Goal: Information Seeking & Learning: Learn about a topic

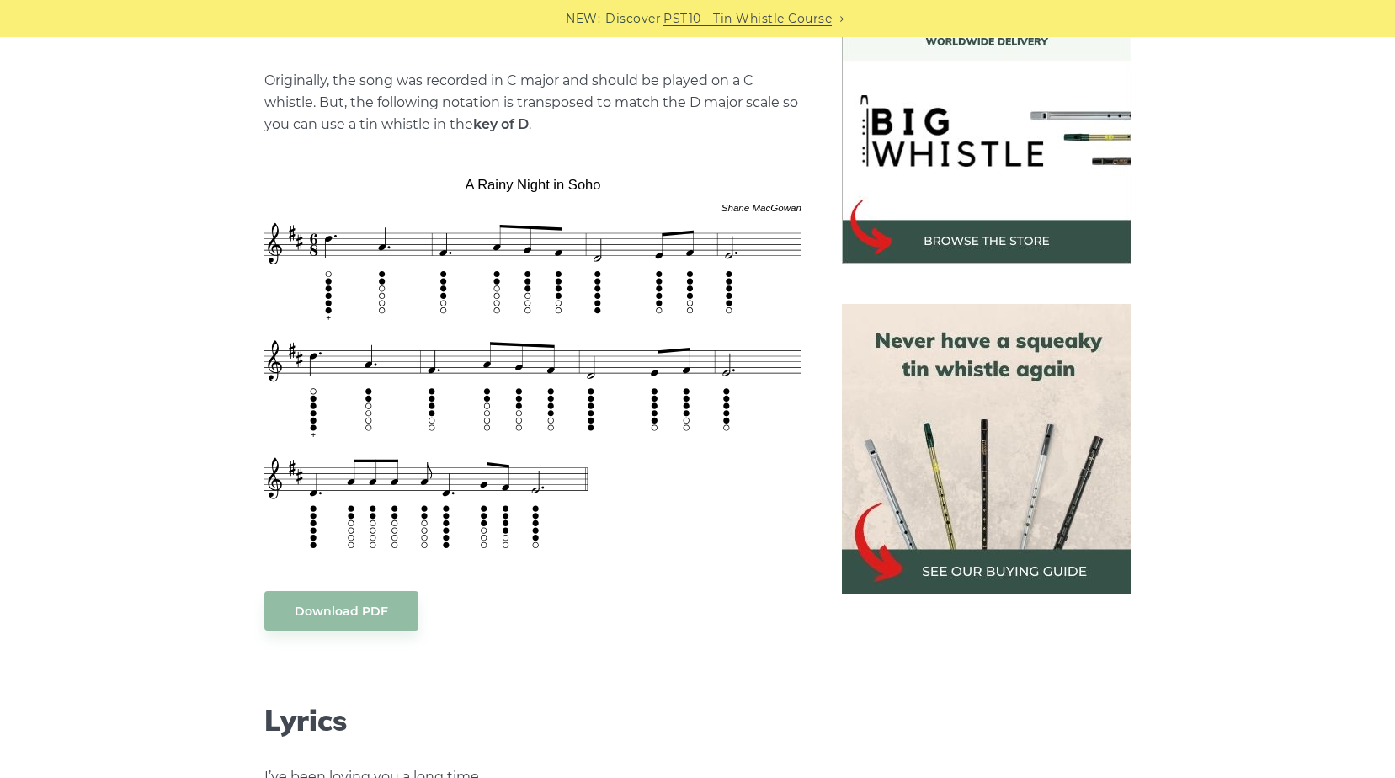
scroll to position [505, 0]
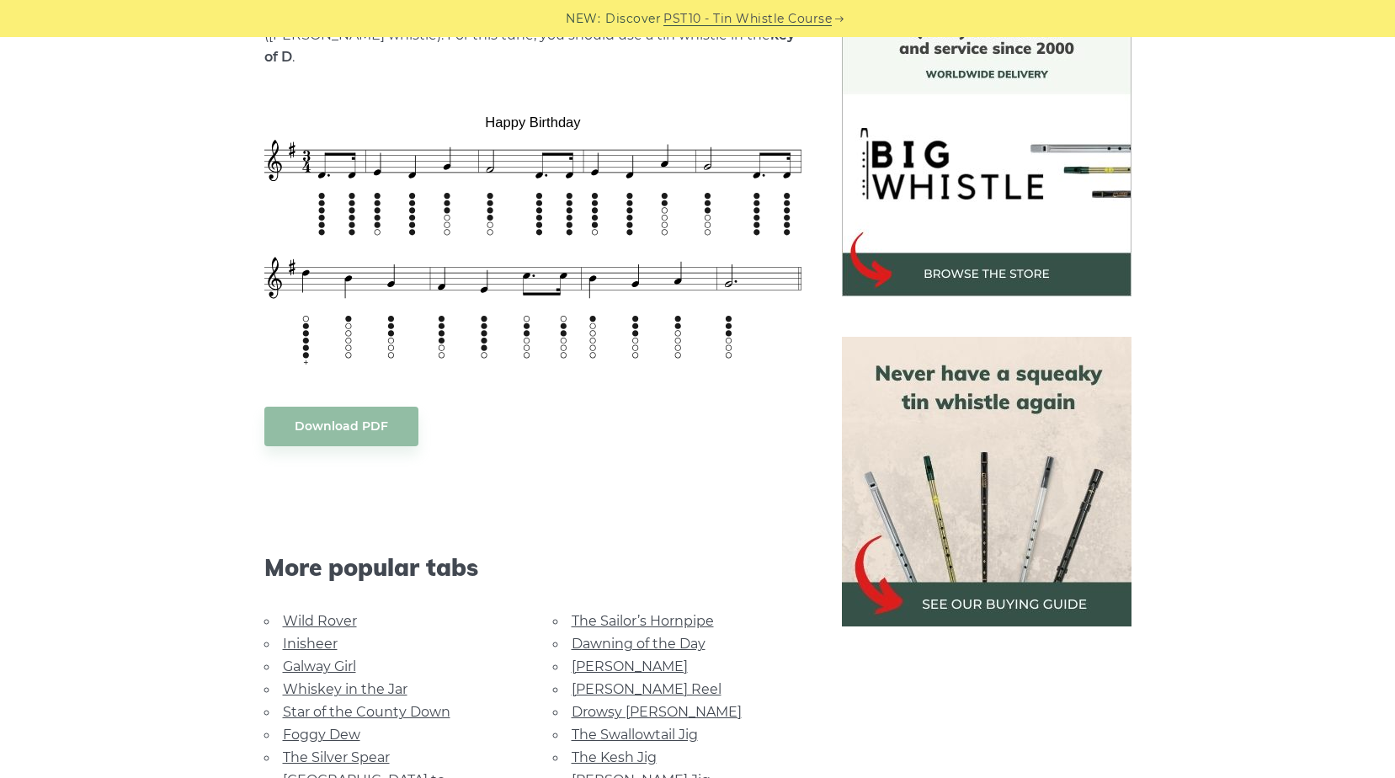
scroll to position [505, 0]
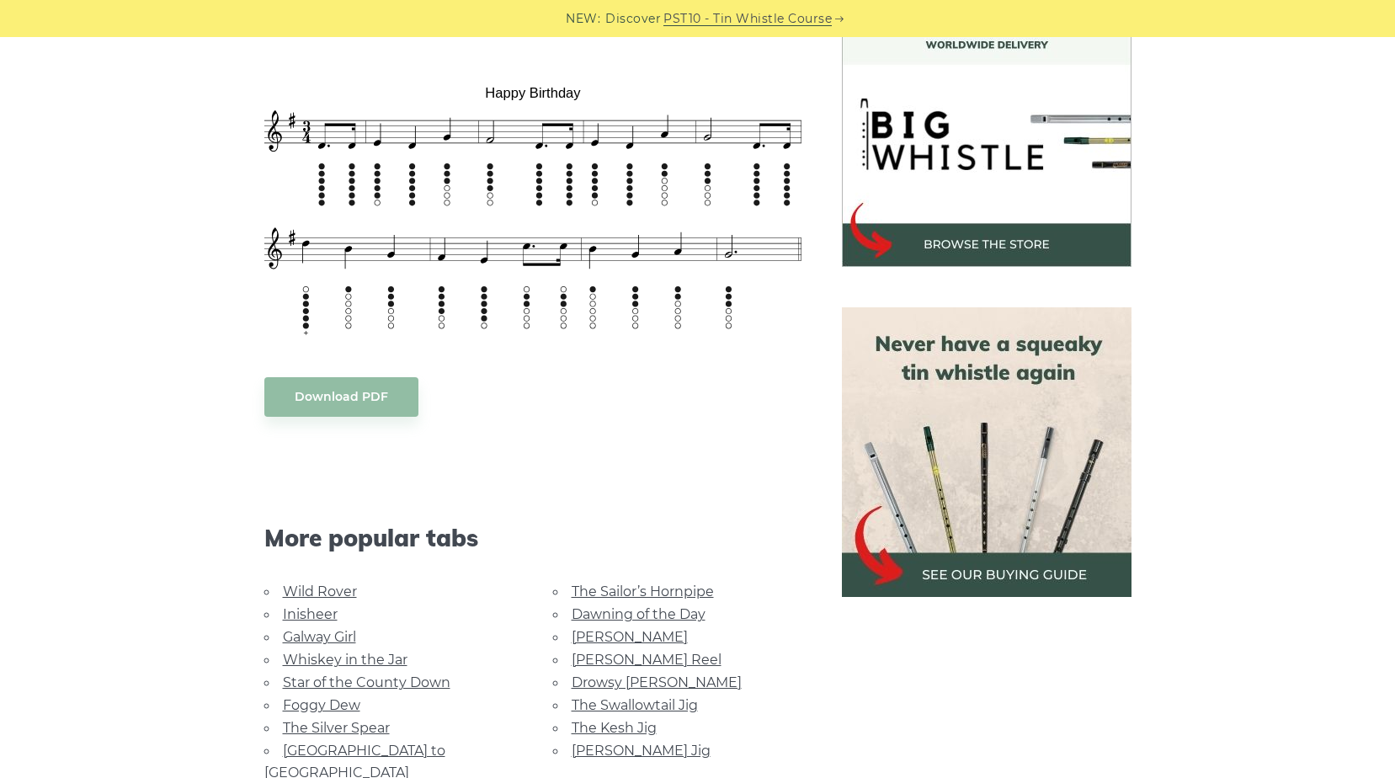
click at [331, 629] on link "Galway Girl" at bounding box center [319, 637] width 73 height 16
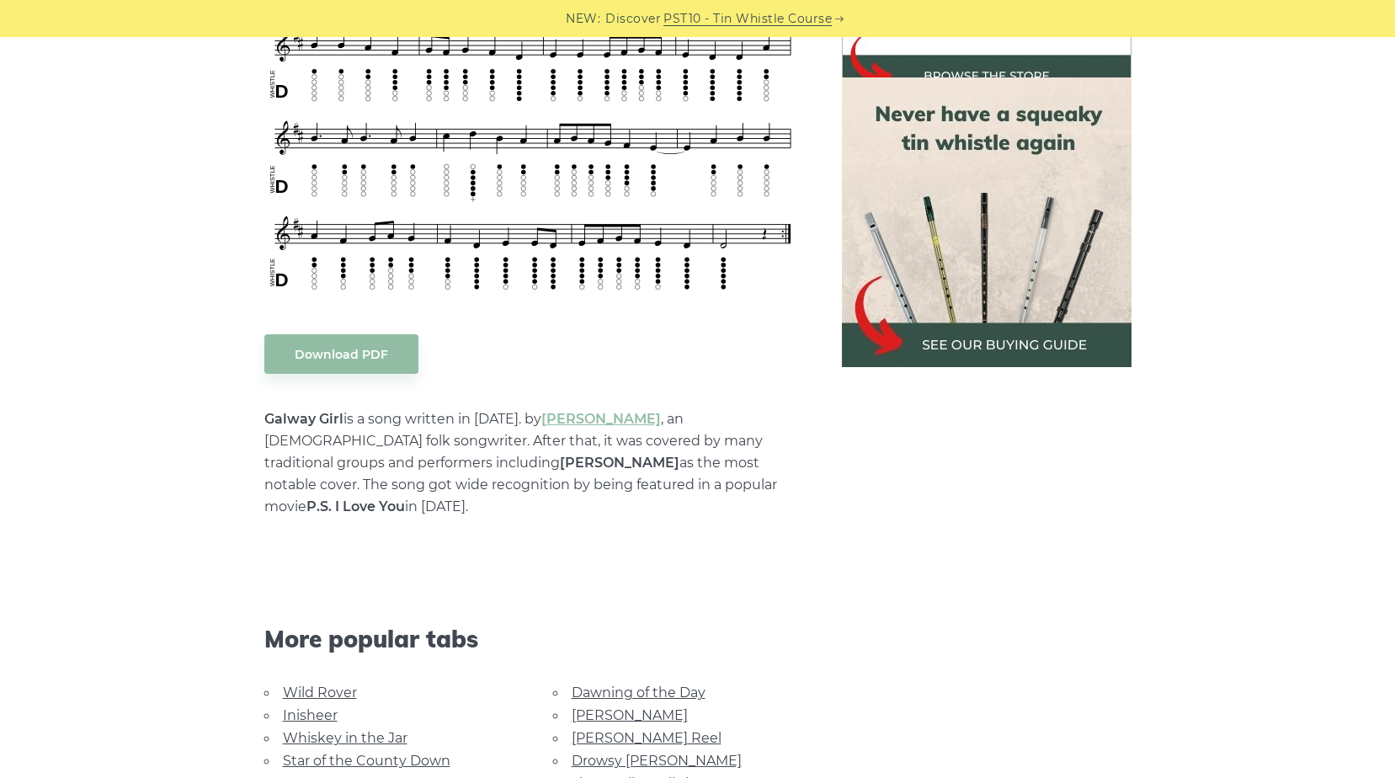
scroll to position [1179, 0]
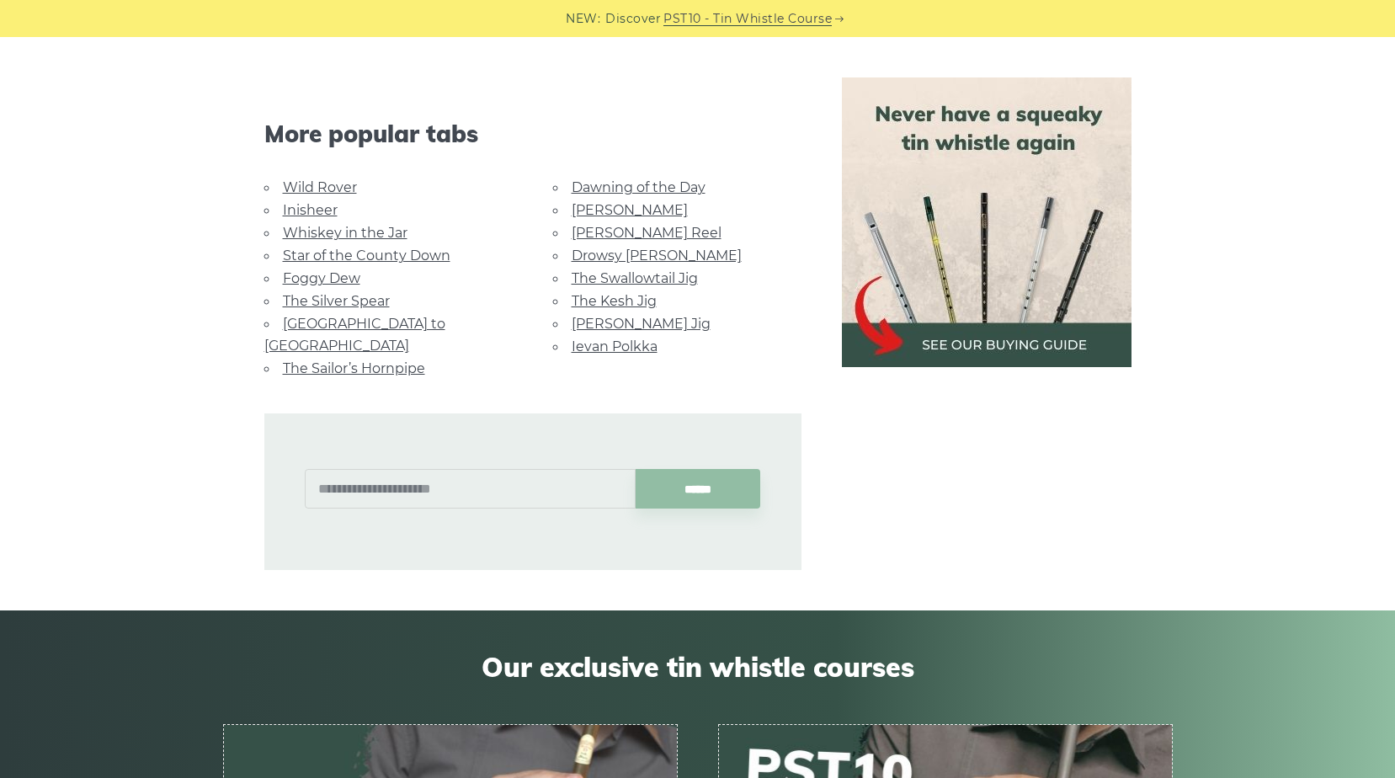
click at [371, 225] on link "Whiskey in the Jar" at bounding box center [345, 233] width 125 height 16
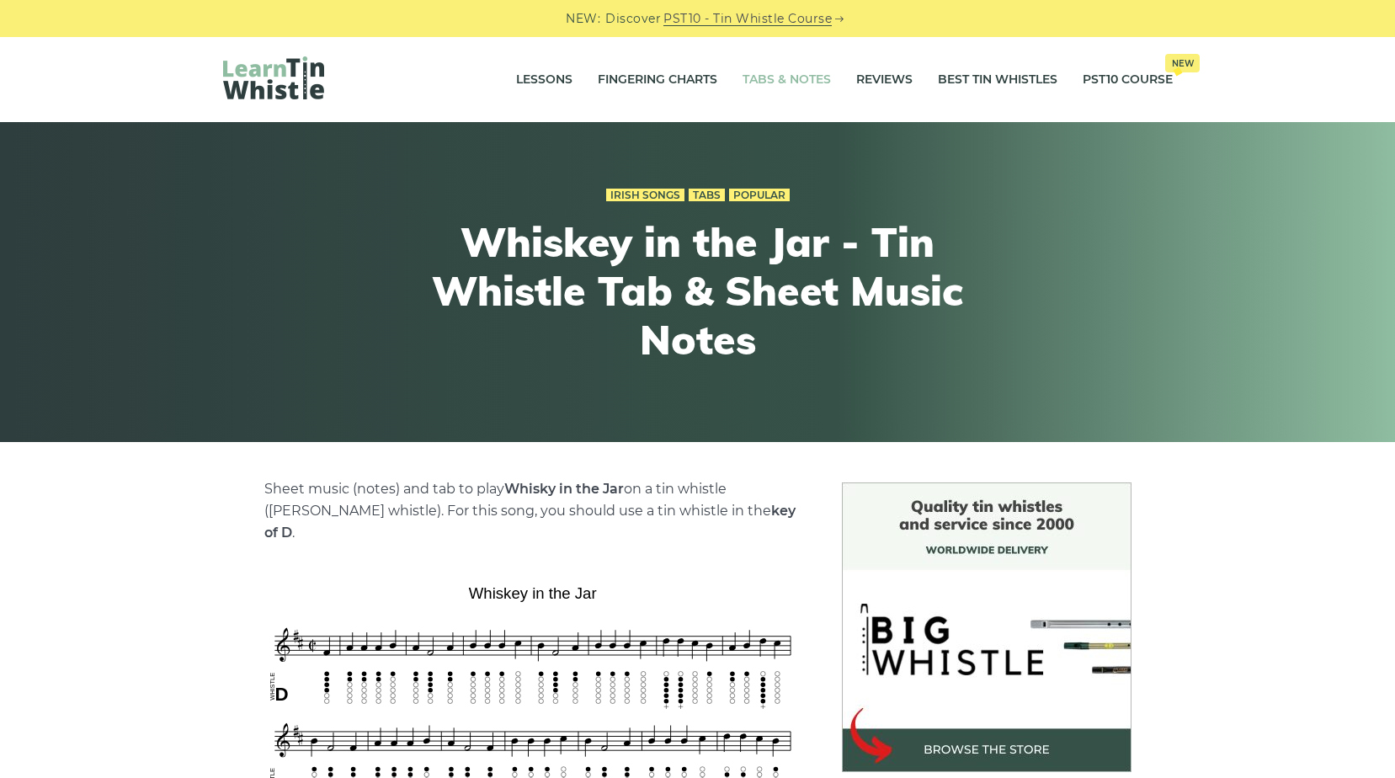
click at [793, 77] on link "Tabs & Notes" at bounding box center [786, 80] width 88 height 42
click at [1001, 77] on link "Best Tin Whistles" at bounding box center [998, 80] width 120 height 42
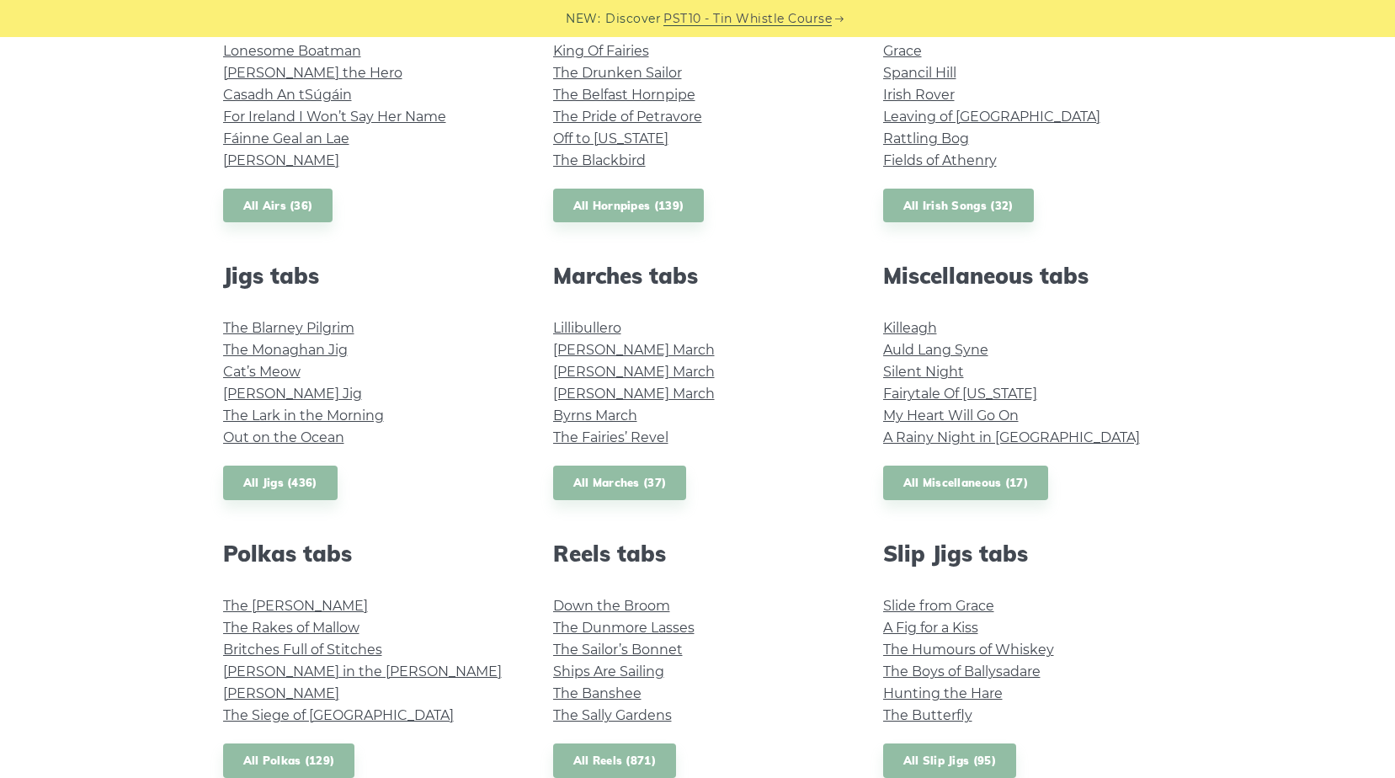
scroll to position [758, 0]
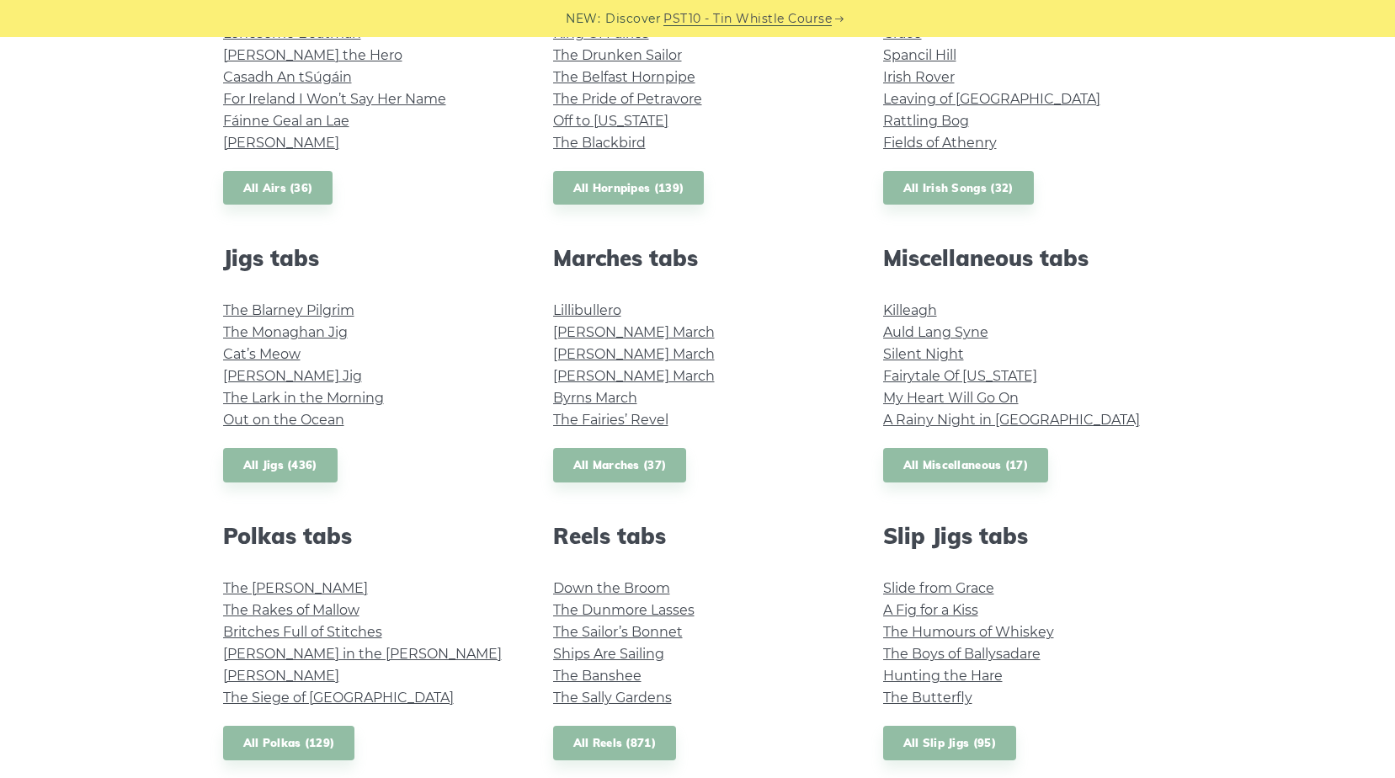
drag, startPoint x: 673, startPoint y: 427, endPoint x: 772, endPoint y: 347, distance: 126.9
click at [772, 347] on li "[PERSON_NAME] March" at bounding box center [698, 354] width 290 height 22
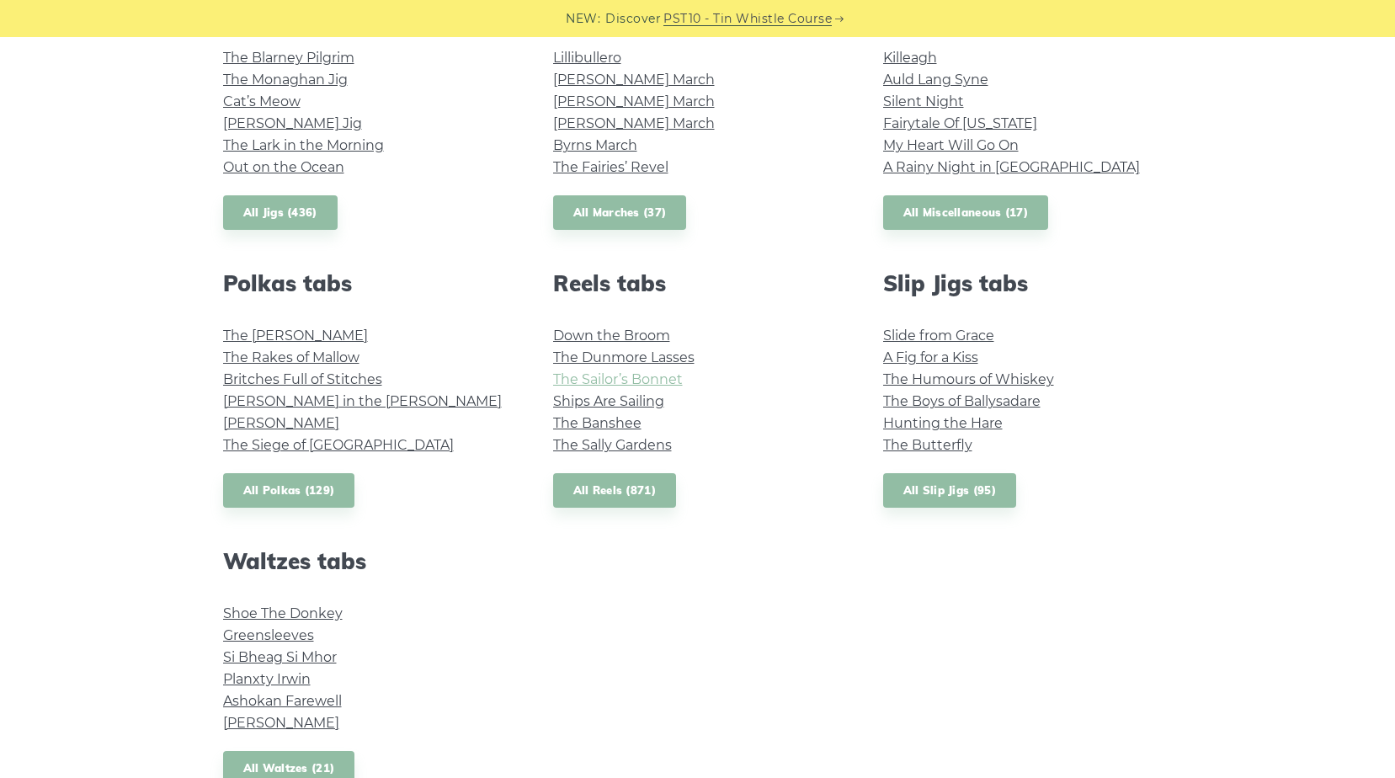
scroll to position [1347, 0]
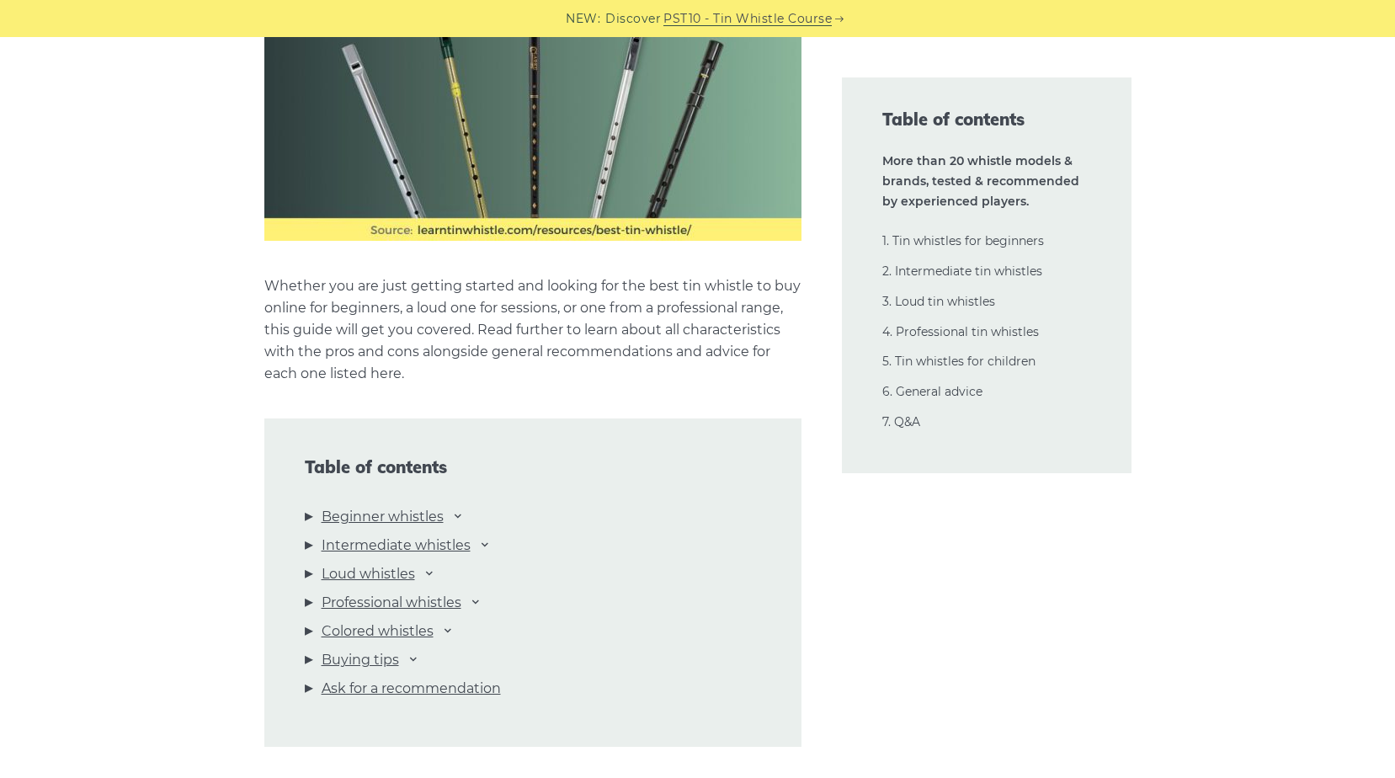
scroll to position [1515, 0]
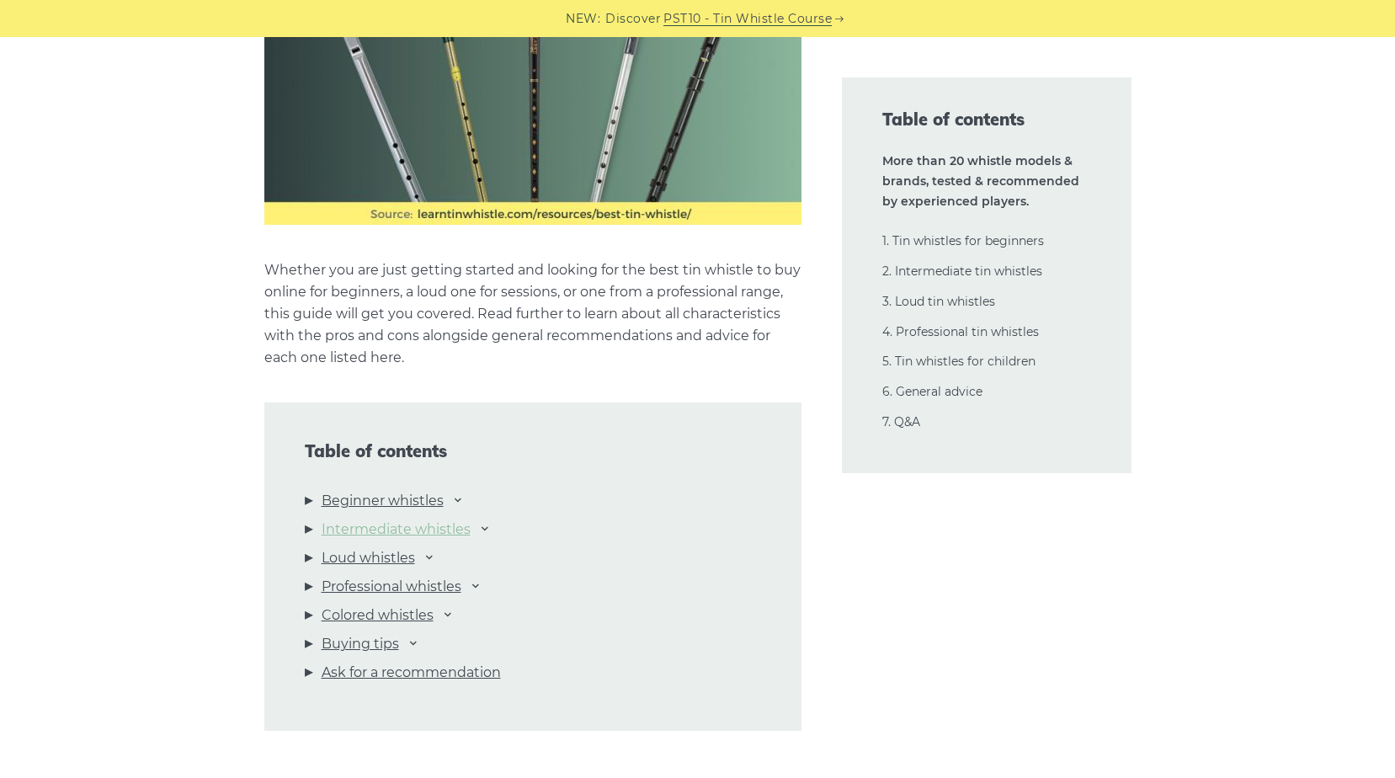
click at [466, 532] on link "Intermediate whistles" at bounding box center [396, 530] width 149 height 22
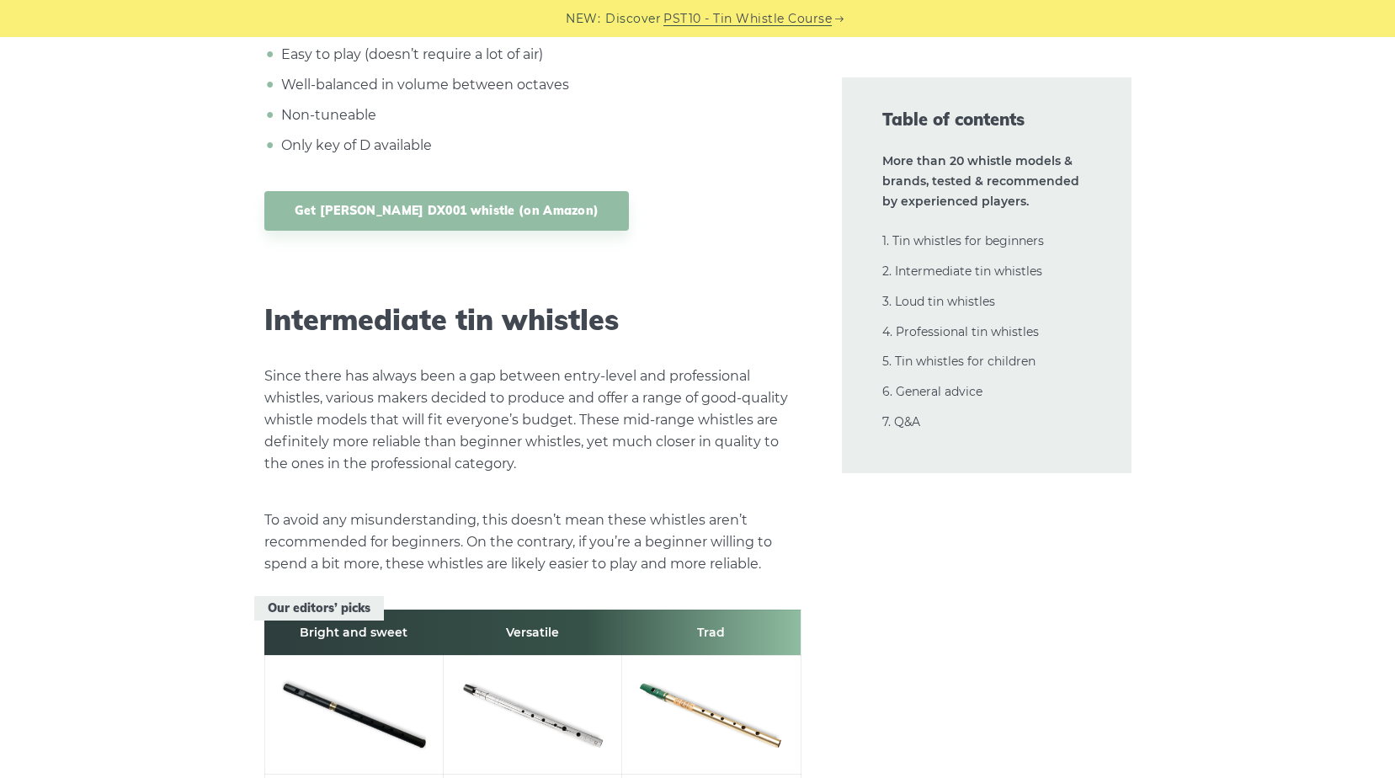
scroll to position [9162, 0]
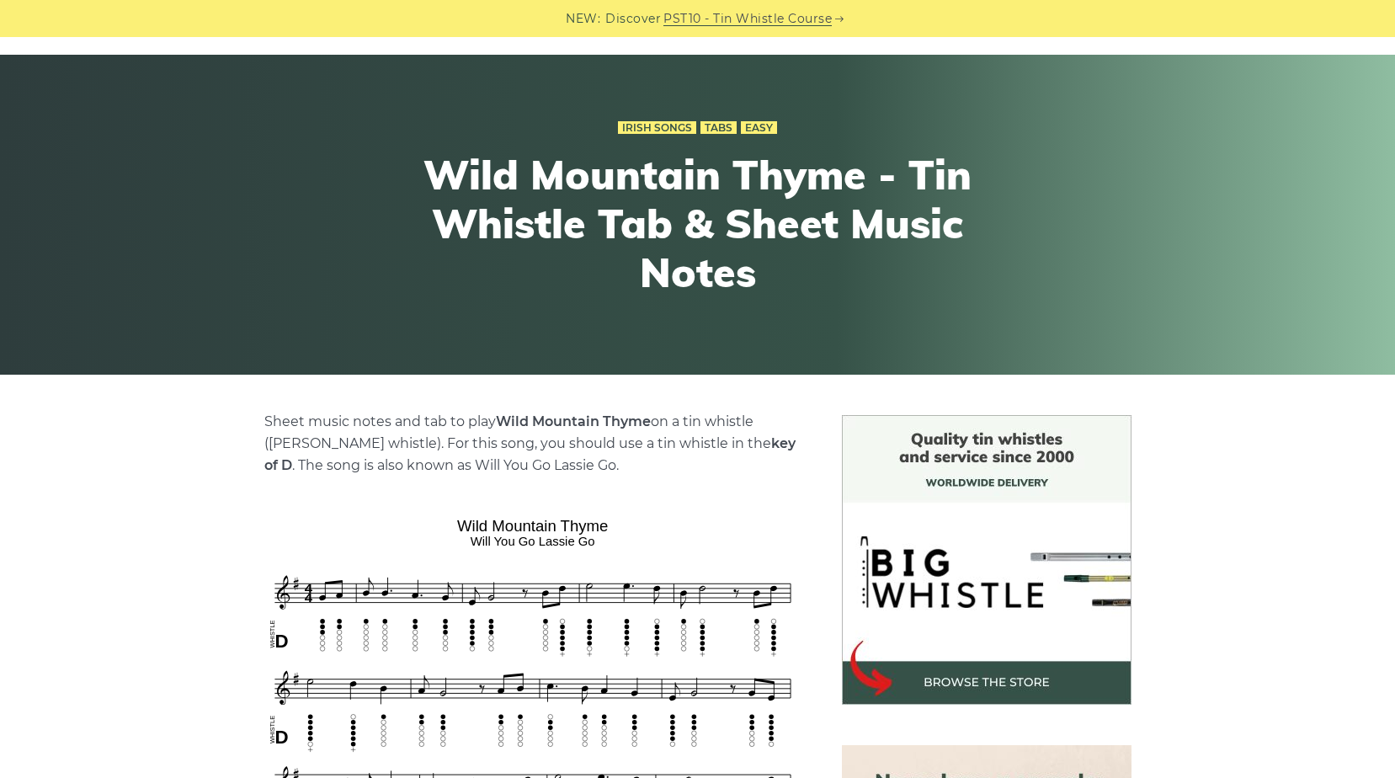
scroll to position [253, 0]
